Goal: Book appointment/travel/reservation

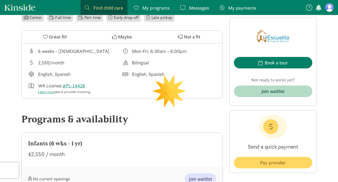
scroll to position [185, 0]
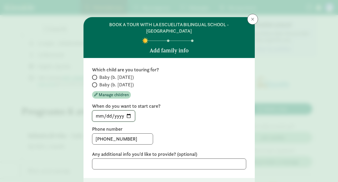
click at [106, 111] on input "[DATE]" at bounding box center [113, 116] width 43 height 11
type input "[DATE]"
click at [96, 82] on span at bounding box center [94, 84] width 5 height 5
click at [96, 83] on input "Baby (b. [DATE])" at bounding box center [93, 84] width 3 height 3
radio input "true"
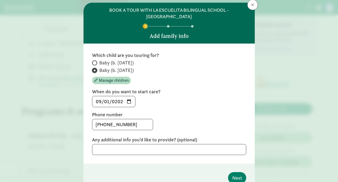
scroll to position [31, 0]
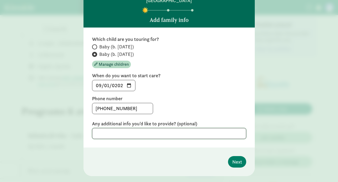
click at [137, 128] on textarea at bounding box center [169, 133] width 154 height 11
type textarea "interested in touring for both children"
click at [236, 158] on span "Next" at bounding box center [237, 161] width 10 height 7
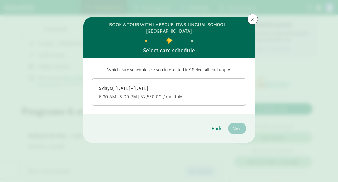
click at [206, 85] on div "5 day(s) [DATE]–[DATE]" at bounding box center [169, 88] width 141 height 6
click at [0, 0] on input "5 day(s) [DATE]–[DATE] 6:30 AM–6:00 PM | $2,550.00 / monthly" at bounding box center [0, 0] width 0 height 0
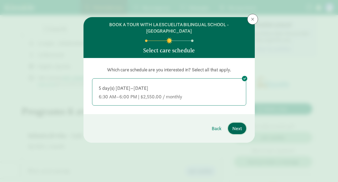
click at [240, 125] on span "Next" at bounding box center [237, 128] width 10 height 7
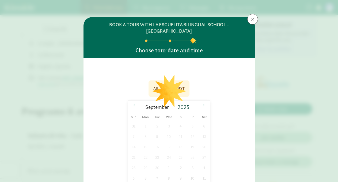
scroll to position [70, 0]
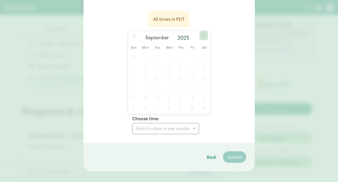
click at [205, 31] on span at bounding box center [203, 35] width 9 height 9
click at [181, 62] on span "11" at bounding box center [181, 67] width 10 height 10
click at [167, 126] on select "Choose time 11:00 AM (virtual tour) 11:30 AM (virtual tour) 12:00 PM (virtual t…" at bounding box center [165, 128] width 67 height 11
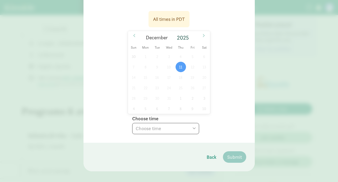
select select "[DATE]T11:00:00.000-08:00"
click at [132, 123] on select "Choose time 11:00 AM (virtual tour) 11:30 AM (virtual tour) 12:00 PM (virtual t…" at bounding box center [165, 128] width 67 height 11
click at [236, 154] on span "Submit" at bounding box center [234, 157] width 15 height 7
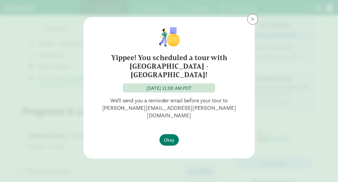
scroll to position [0, 0]
click at [169, 137] on span "Okay" at bounding box center [169, 140] width 11 height 7
